Goal: Task Accomplishment & Management: Complete application form

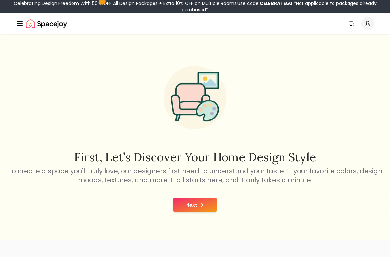
click at [201, 207] on icon at bounding box center [201, 204] width 5 height 5
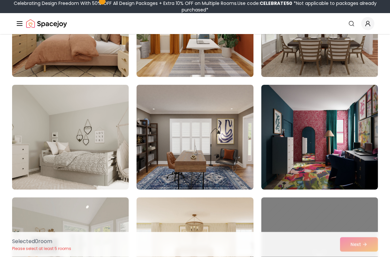
scroll to position [241, 0]
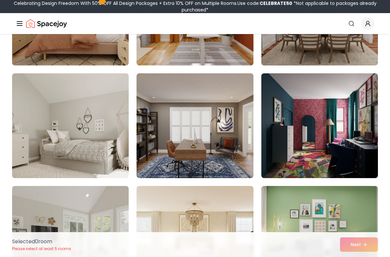
click at [359, 118] on img at bounding box center [320, 125] width 117 height 105
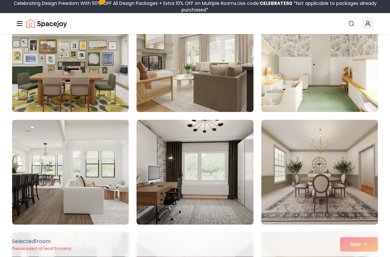
scroll to position [540, 0]
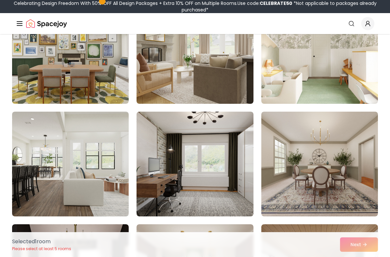
click at [61, 61] on img at bounding box center [70, 51] width 117 height 105
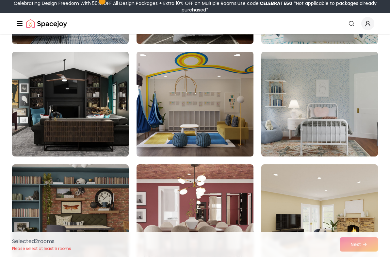
scroll to position [1950, 0]
click at [64, 84] on img at bounding box center [70, 104] width 117 height 105
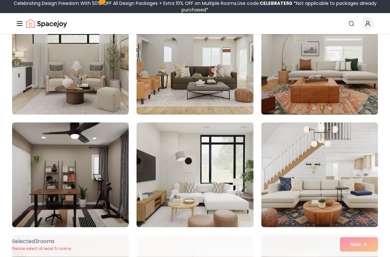
scroll to position [2217, 0]
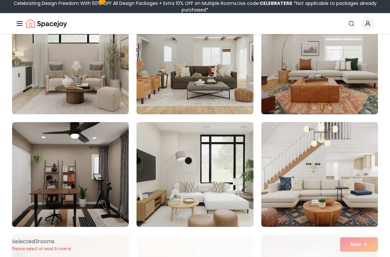
click at [346, 77] on img at bounding box center [320, 61] width 117 height 105
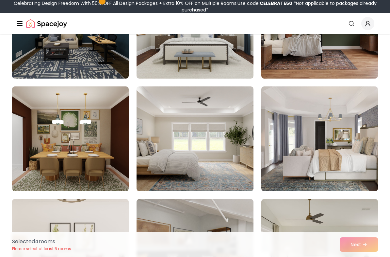
scroll to position [3265, 0]
click at [342, 55] on img at bounding box center [320, 26] width 117 height 105
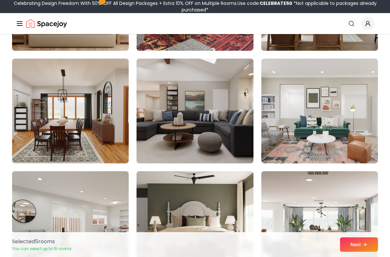
scroll to position [3445, 0]
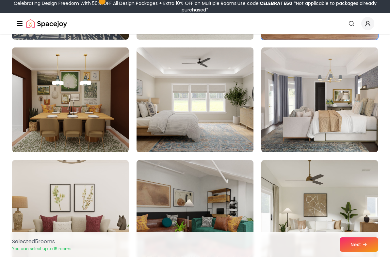
click at [234, 192] on img at bounding box center [195, 212] width 117 height 105
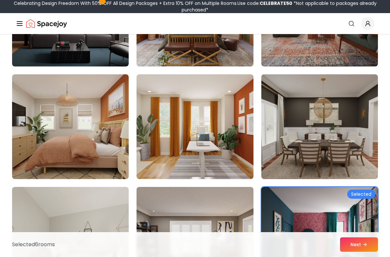
scroll to position [127, 0]
click at [360, 143] on img at bounding box center [320, 126] width 117 height 105
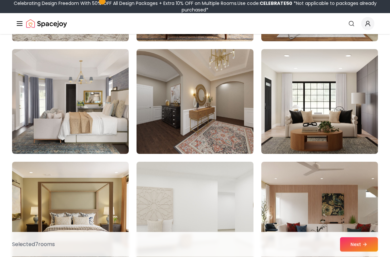
scroll to position [1052, 0]
click at [71, 78] on img at bounding box center [70, 101] width 117 height 105
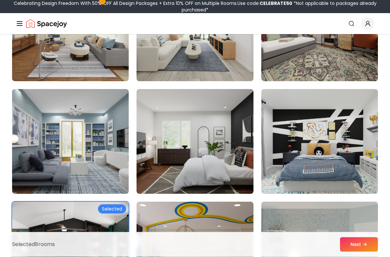
scroll to position [1800, 0]
click at [362, 243] on button "Next" at bounding box center [359, 244] width 38 height 14
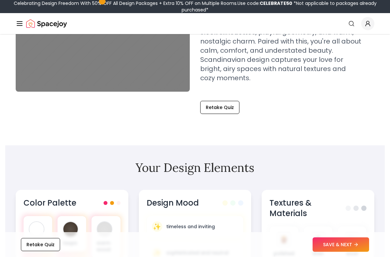
scroll to position [86, 0]
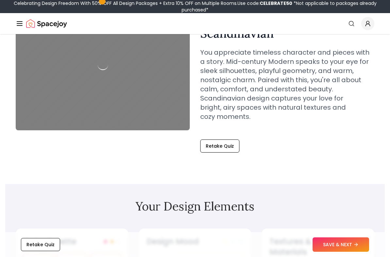
click at [229, 139] on button "Retake Quiz" at bounding box center [219, 145] width 39 height 13
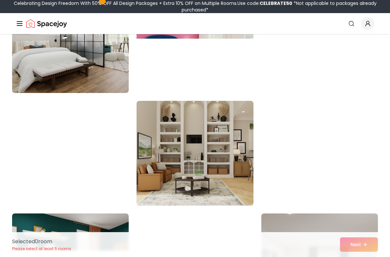
scroll to position [474, 0]
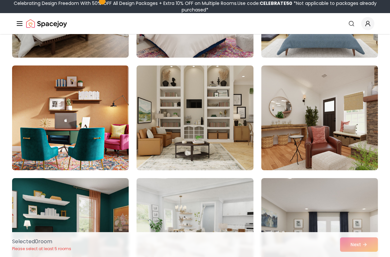
click at [70, 112] on img at bounding box center [70, 117] width 117 height 105
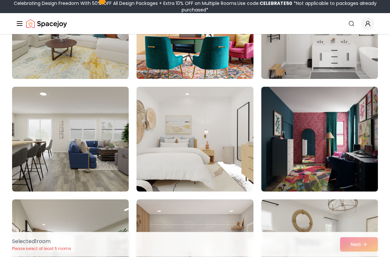
scroll to position [795, 0]
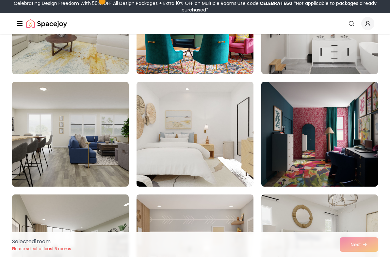
click at [359, 150] on img at bounding box center [320, 134] width 117 height 105
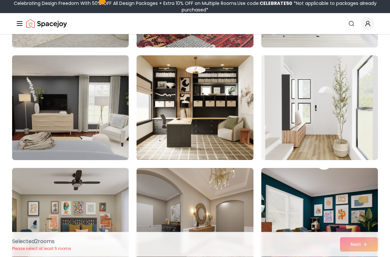
scroll to position [1159, 0]
click at [150, 104] on img at bounding box center [195, 107] width 117 height 105
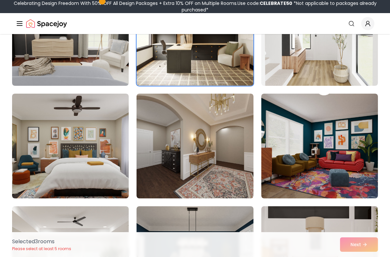
scroll to position [1267, 0]
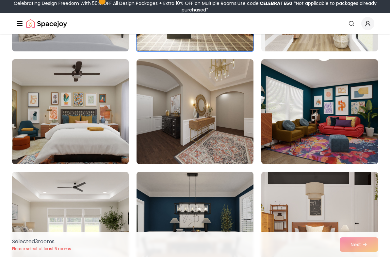
click at [363, 130] on img at bounding box center [320, 111] width 117 height 105
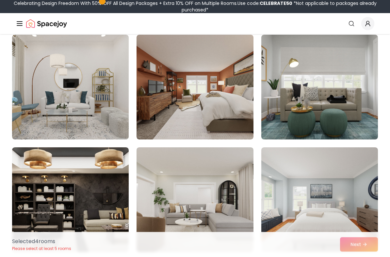
scroll to position [1755, 0]
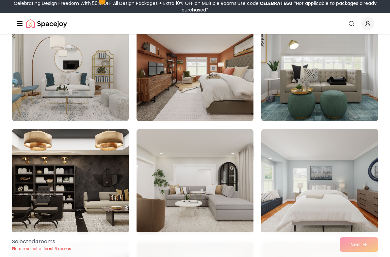
click at [84, 147] on img at bounding box center [70, 181] width 117 height 105
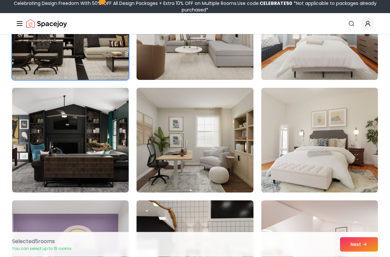
scroll to position [1924, 0]
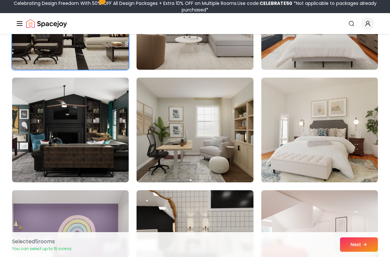
click at [80, 123] on img at bounding box center [70, 130] width 117 height 105
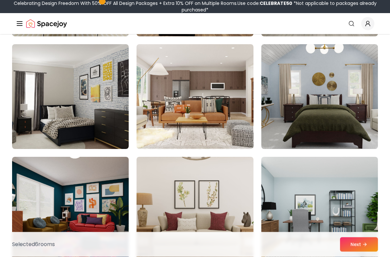
scroll to position [2295, 0]
click at [366, 126] on img at bounding box center [320, 96] width 117 height 105
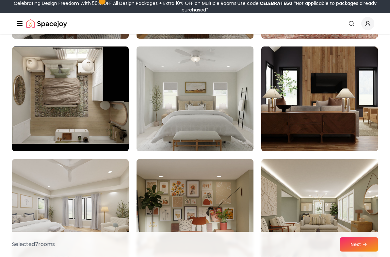
scroll to position [2620, 0]
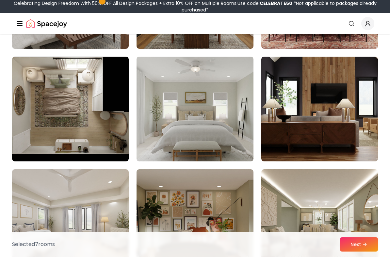
click at [51, 85] on img at bounding box center [70, 109] width 117 height 105
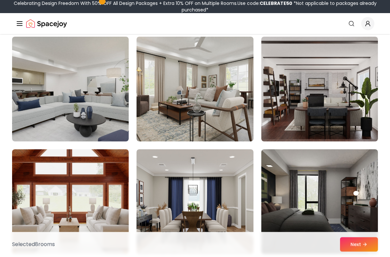
scroll to position [2977, 0]
click at [367, 117] on img at bounding box center [320, 89] width 117 height 105
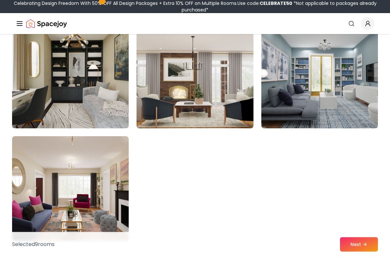
scroll to position [3665, 0]
click at [360, 244] on button "Next" at bounding box center [359, 244] width 38 height 14
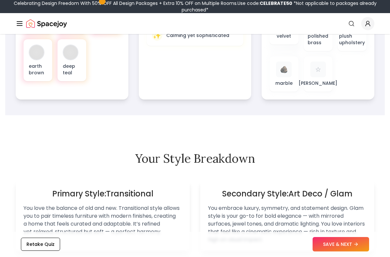
scroll to position [323, 0]
click at [349, 246] on button "SAVE & NEXT" at bounding box center [341, 244] width 57 height 14
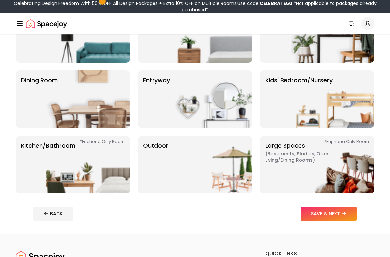
scroll to position [85, 0]
click at [53, 149] on img at bounding box center [88, 165] width 84 height 58
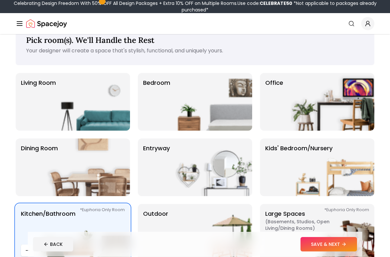
scroll to position [0, 0]
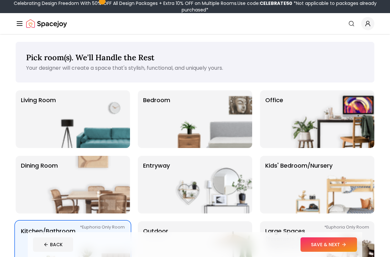
click at [359, 128] on img at bounding box center [333, 119] width 84 height 58
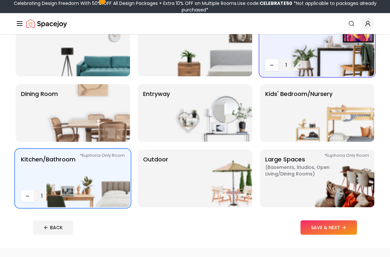
scroll to position [72, 0]
click at [238, 108] on img at bounding box center [211, 113] width 84 height 58
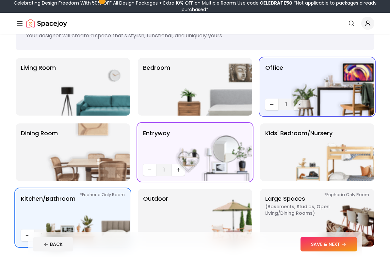
scroll to position [24, 0]
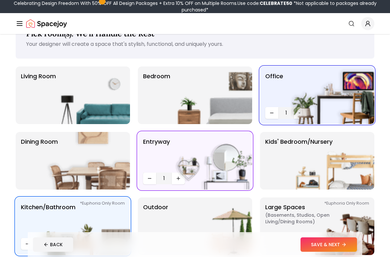
click at [61, 90] on img at bounding box center [88, 95] width 84 height 58
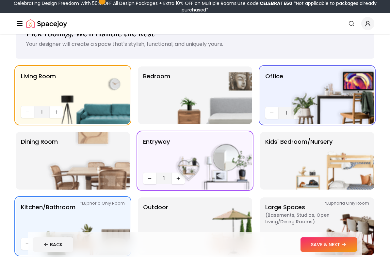
click at [234, 95] on img at bounding box center [211, 95] width 84 height 58
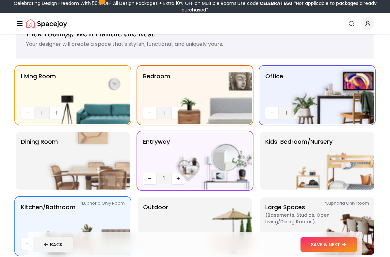
click at [358, 168] on img at bounding box center [333, 161] width 84 height 58
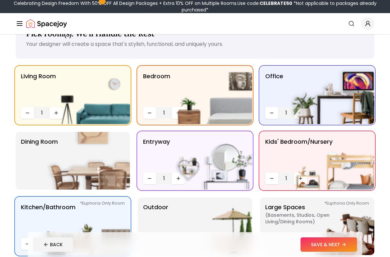
click at [352, 248] on button "SAVE & NEXT" at bounding box center [329, 244] width 57 height 14
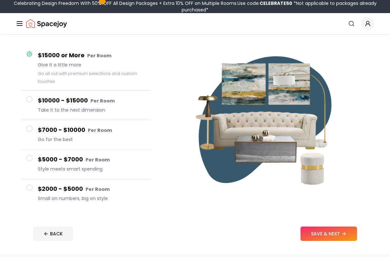
scroll to position [51, 0]
